Goal: Find specific page/section: Find specific page/section

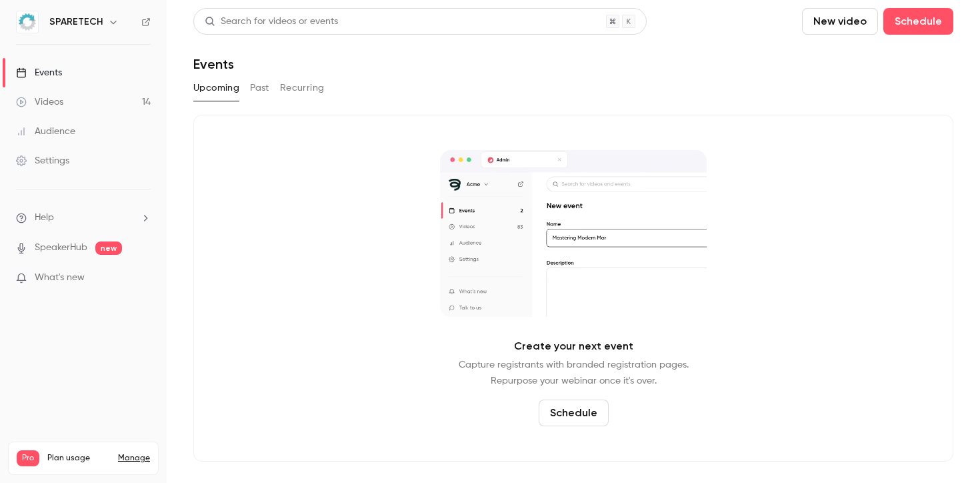
click at [256, 94] on button "Past" at bounding box center [259, 87] width 19 height 21
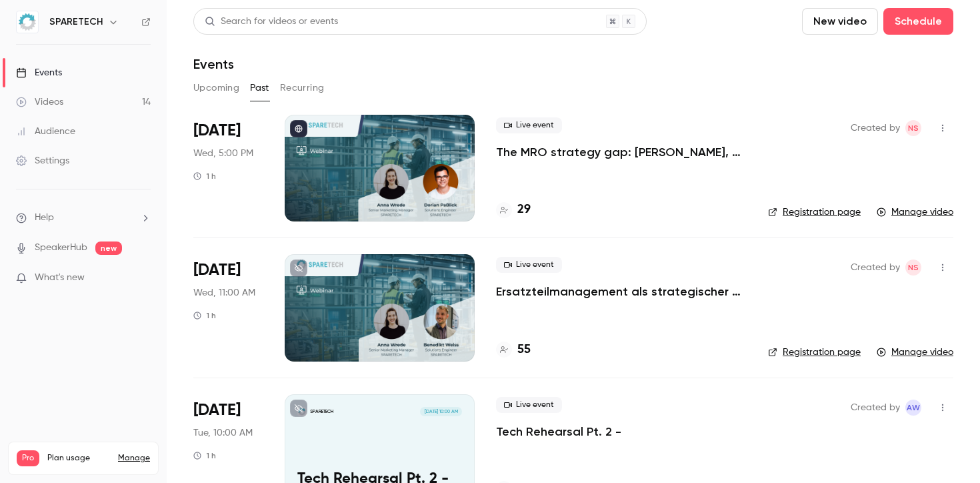
click at [411, 162] on div at bounding box center [380, 168] width 190 height 107
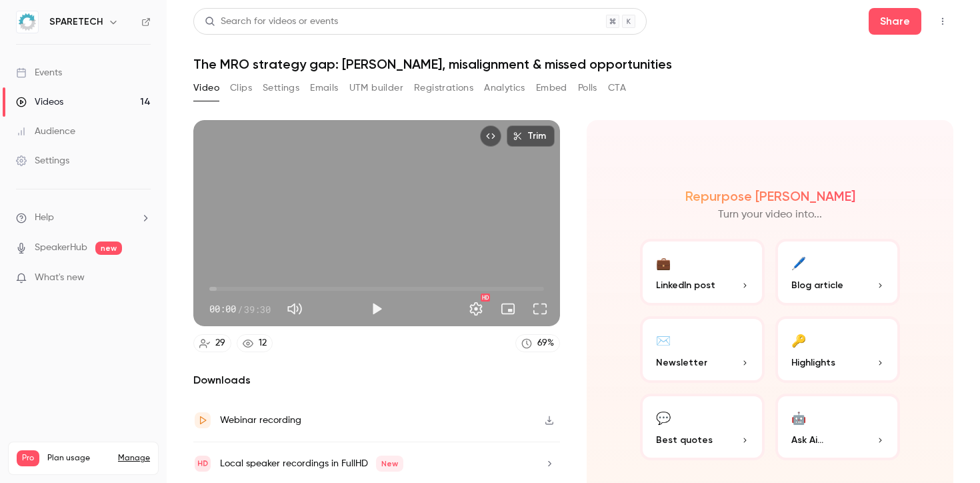
click at [461, 89] on button "Registrations" at bounding box center [443, 87] width 59 height 21
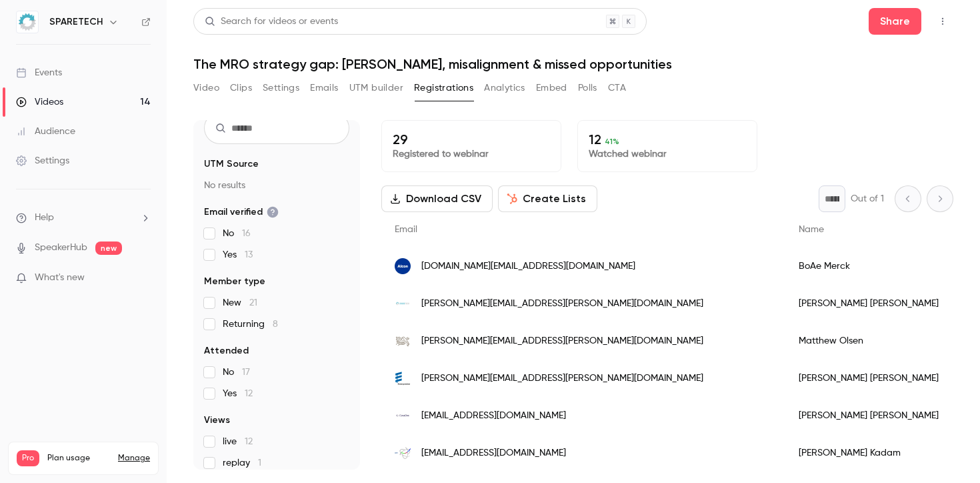
scroll to position [58, 0]
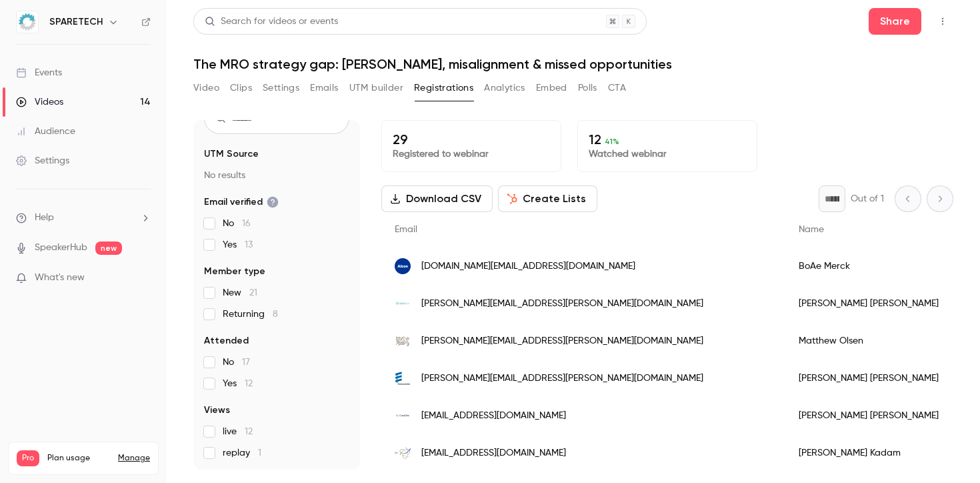
click at [223, 383] on span "Yes 12" at bounding box center [238, 383] width 30 height 13
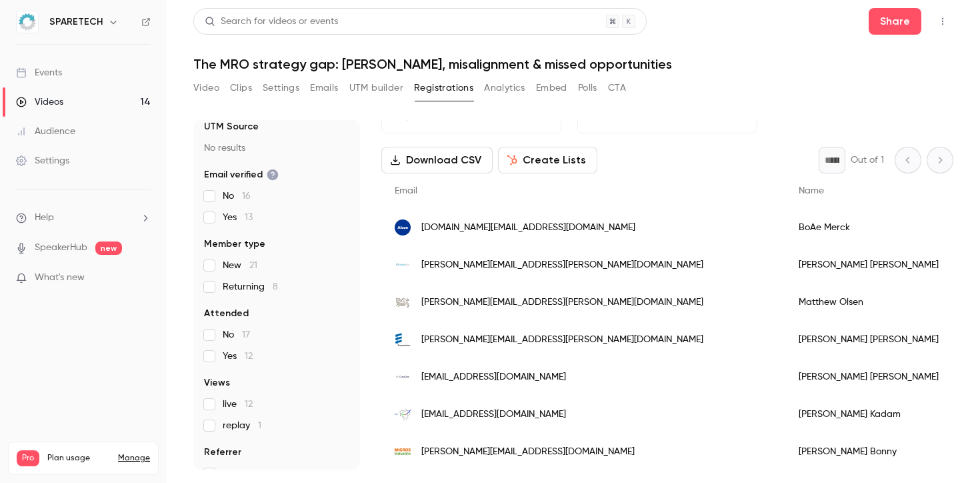
scroll to position [0, 0]
